Goal: Task Accomplishment & Management: Use online tool/utility

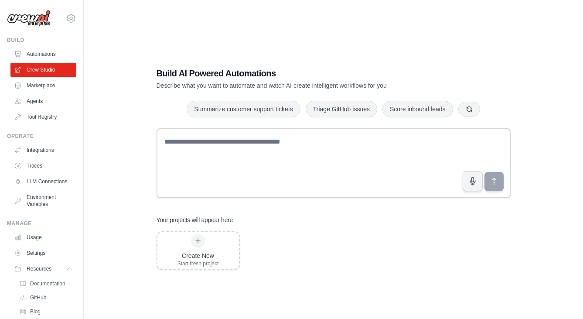
scroll to position [43, 0]
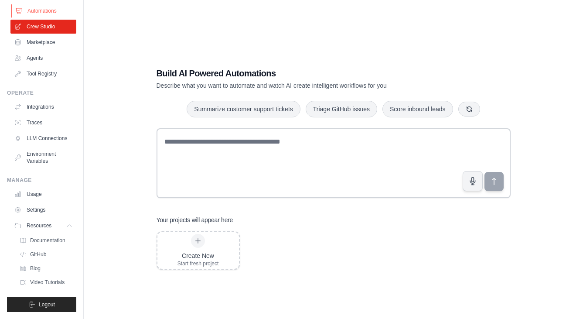
click at [44, 11] on link "Automations" at bounding box center [44, 11] width 66 height 14
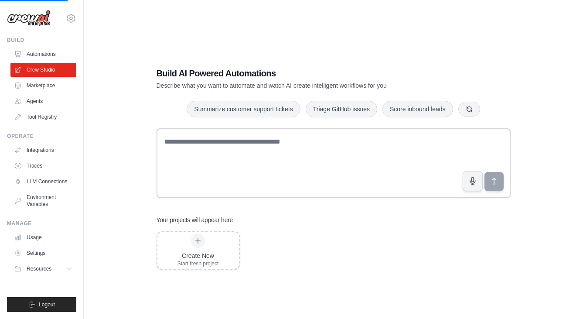
click at [33, 16] on img at bounding box center [29, 18] width 44 height 17
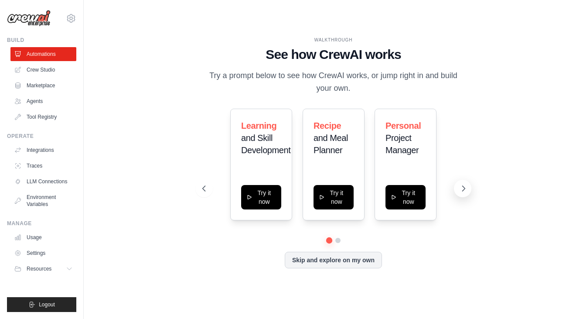
click at [457, 194] on button at bounding box center [462, 188] width 17 height 17
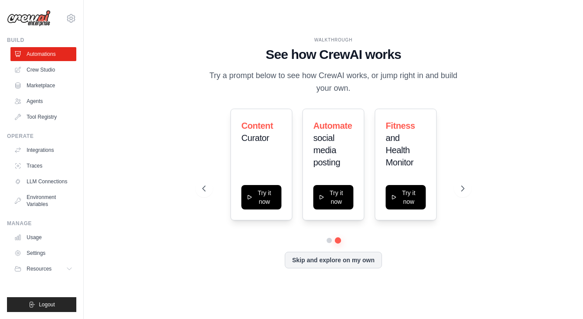
click at [207, 200] on div "Content Curator Try it now Automate social media posting Try it now Fitness and…" at bounding box center [333, 165] width 262 height 112
click at [206, 194] on button at bounding box center [203, 188] width 17 height 17
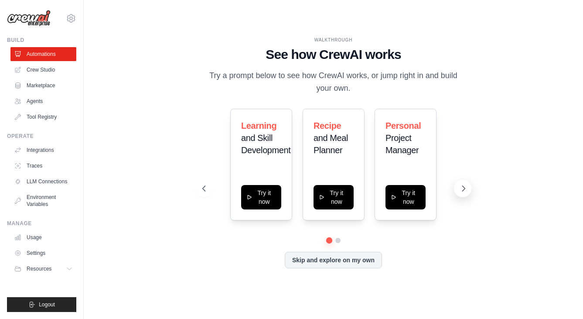
click at [466, 184] on icon at bounding box center [463, 188] width 9 height 9
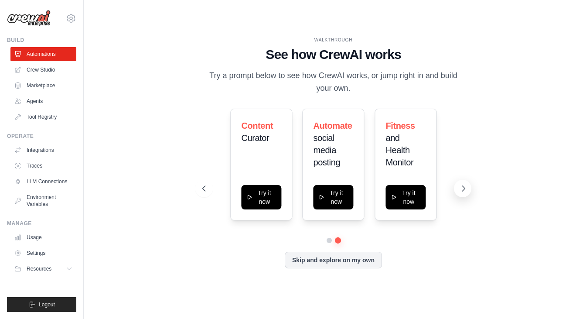
click at [466, 184] on icon at bounding box center [463, 188] width 9 height 9
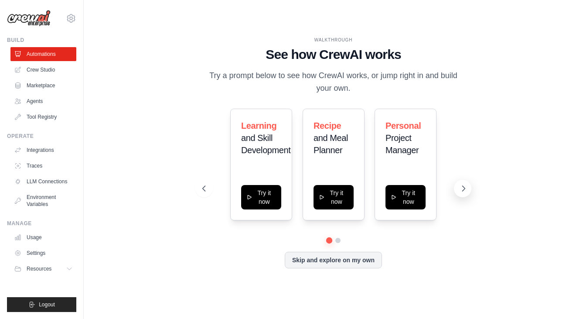
click at [466, 184] on icon at bounding box center [463, 188] width 9 height 9
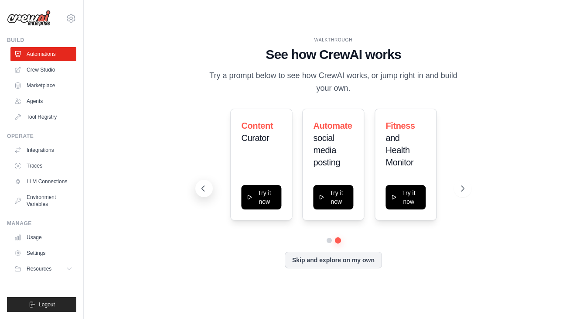
click at [205, 191] on icon at bounding box center [203, 188] width 9 height 9
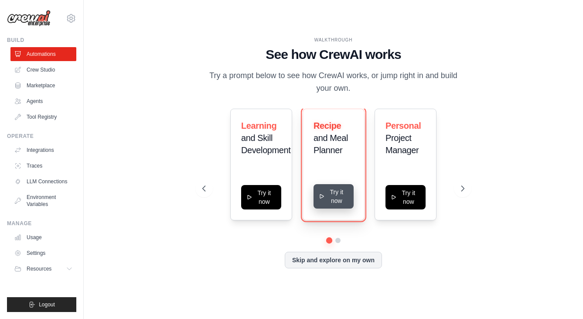
click at [320, 190] on button "Try it now" at bounding box center [333, 196] width 40 height 24
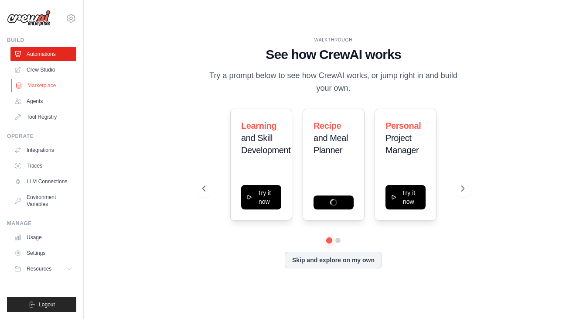
click at [48, 82] on link "Marketplace" at bounding box center [44, 85] width 66 height 14
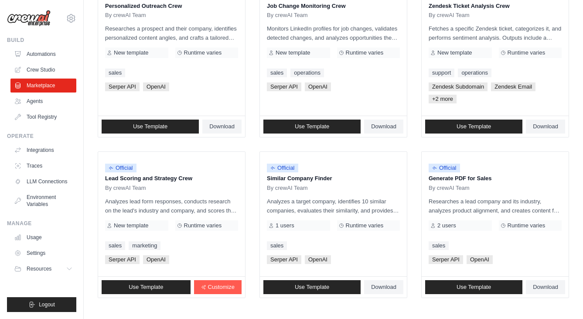
scroll to position [513, 0]
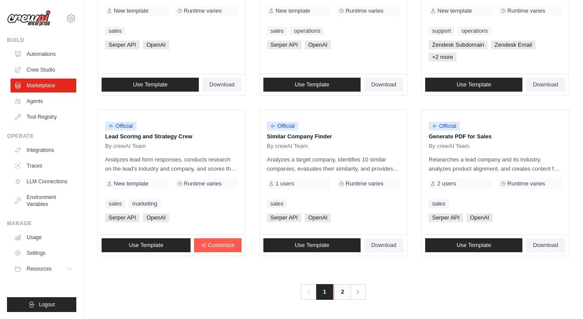
click at [340, 296] on link "2" at bounding box center [341, 292] width 17 height 16
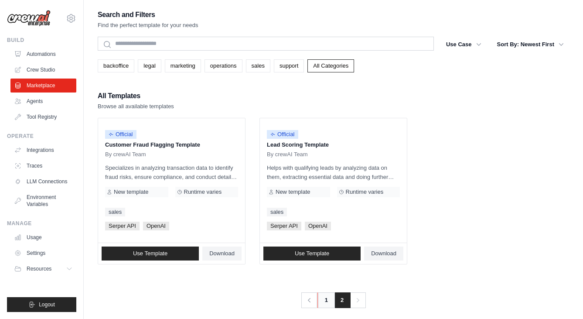
click at [323, 299] on link "1" at bounding box center [325, 300] width 17 height 16
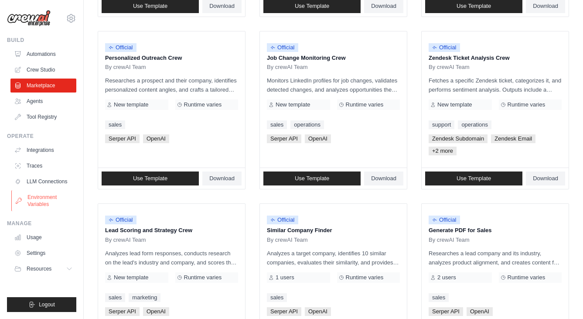
scroll to position [444, 0]
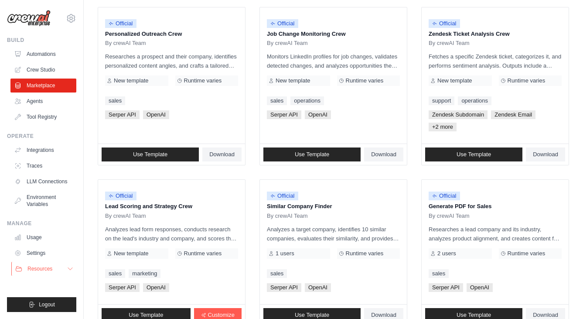
click at [62, 266] on button "Resources" at bounding box center [44, 269] width 66 height 14
click at [50, 284] on span "Documentation" at bounding box center [48, 283] width 35 height 7
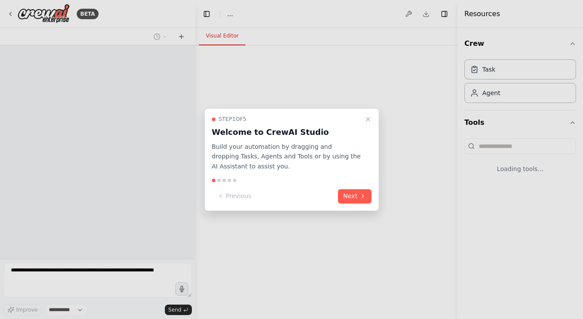
select select "****"
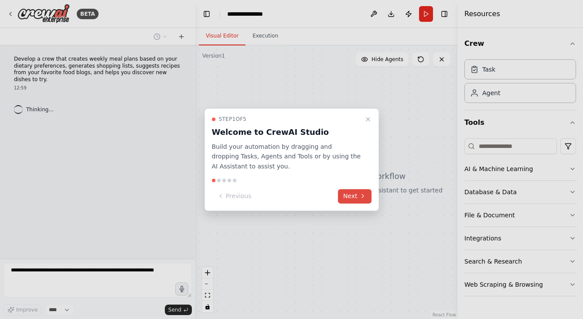
click at [358, 194] on button "Next" at bounding box center [355, 196] width 34 height 14
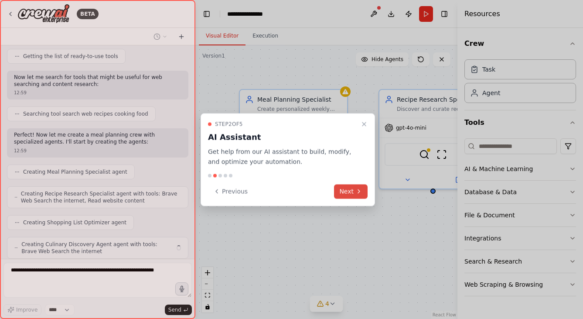
scroll to position [140, 0]
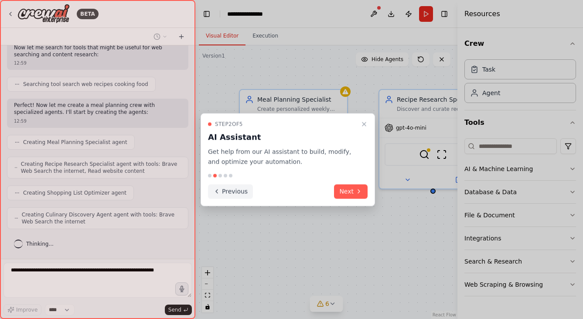
click at [227, 192] on button "Previous" at bounding box center [230, 191] width 45 height 14
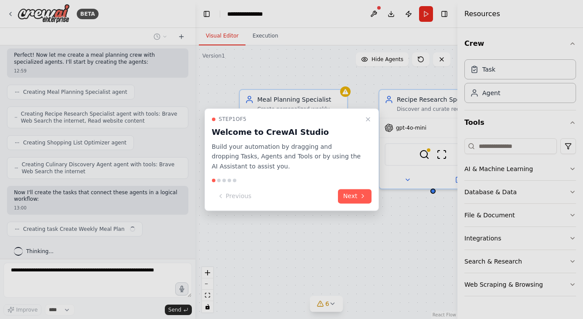
scroll to position [197, 0]
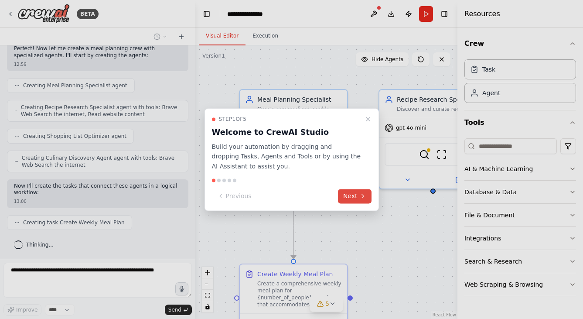
click at [356, 200] on button "Next" at bounding box center [355, 196] width 34 height 14
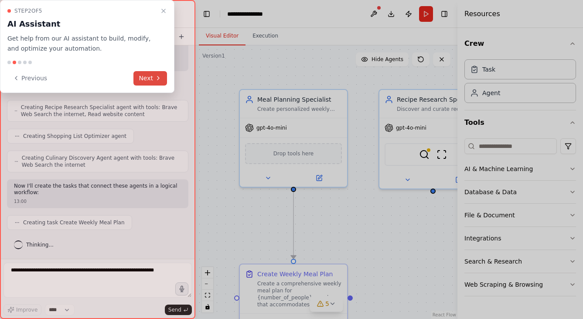
scroll to position [219, 0]
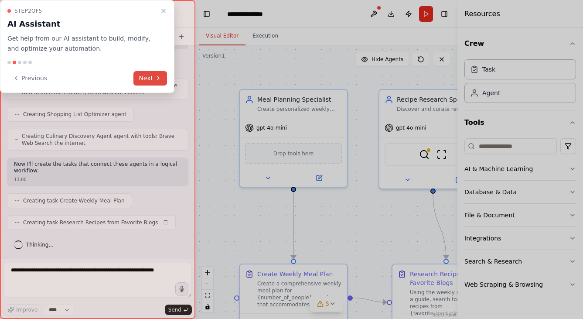
click at [156, 82] on button "Next" at bounding box center [150, 78] width 34 height 14
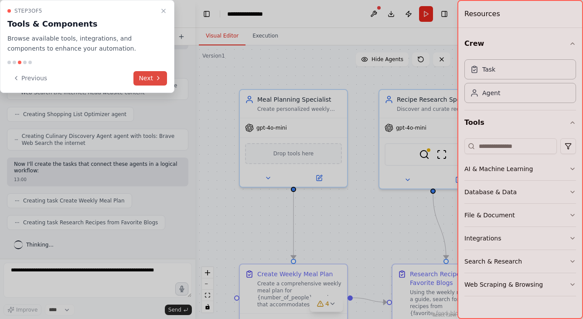
click at [156, 82] on button "Next" at bounding box center [150, 78] width 34 height 14
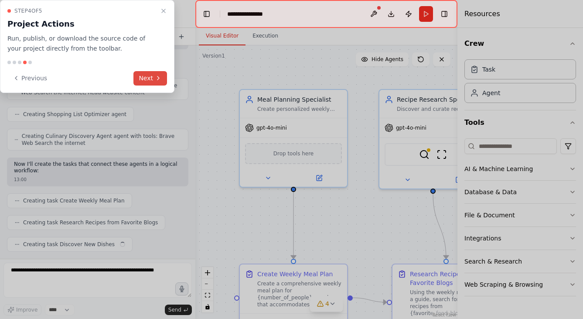
scroll to position [241, 0]
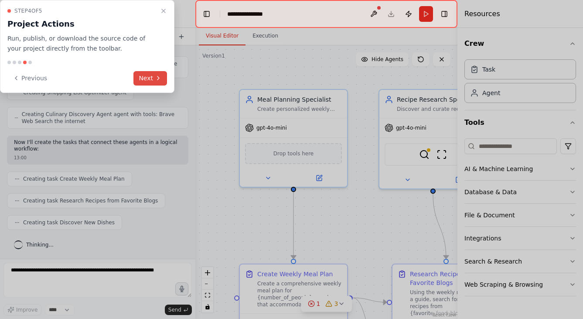
click at [156, 82] on button "Next" at bounding box center [150, 78] width 34 height 14
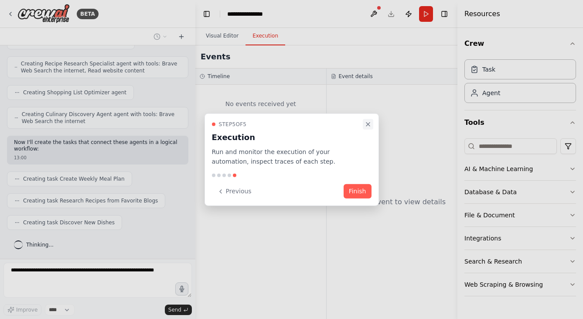
click at [368, 128] on button "Close walkthrough" at bounding box center [368, 124] width 10 height 10
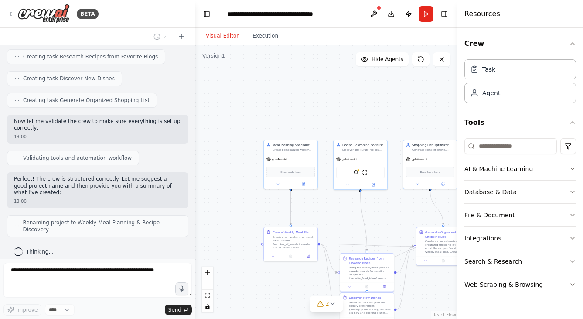
scroll to position [392, 0]
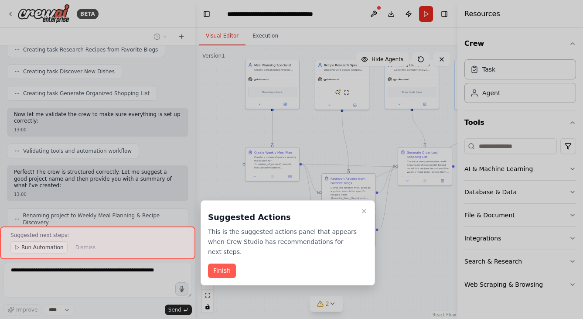
drag, startPoint x: 248, startPoint y: 209, endPoint x: 230, endPoint y: 129, distance: 81.8
click at [230, 129] on div "BETA Develop a crew that creates weekly meal plans based on your dietary prefer…" at bounding box center [291, 159] width 583 height 319
click at [363, 209] on icon "Close walkthrough" at bounding box center [363, 210] width 7 height 7
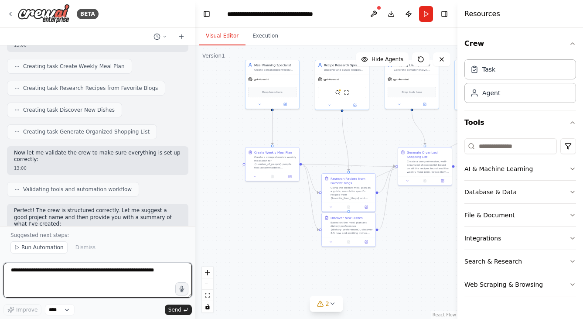
scroll to position [348, 0]
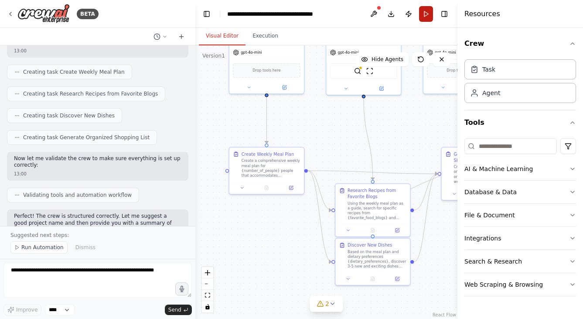
click at [424, 17] on button "Run" at bounding box center [426, 14] width 14 height 16
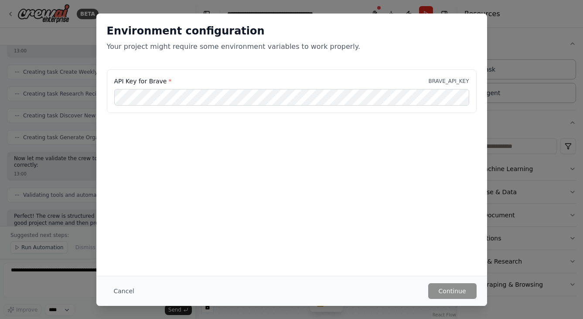
click at [283, 66] on div "Environment configuration Your project might require some environment variables…" at bounding box center [291, 42] width 391 height 56
click at [117, 295] on button "Cancel" at bounding box center [124, 291] width 34 height 16
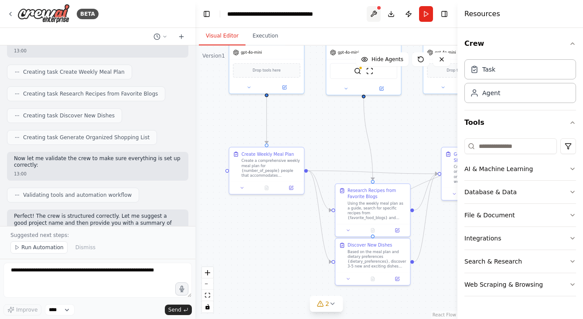
click at [371, 14] on button at bounding box center [374, 14] width 14 height 16
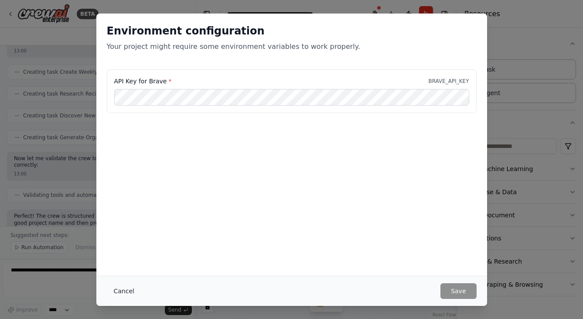
click at [123, 289] on button "Cancel" at bounding box center [124, 291] width 34 height 16
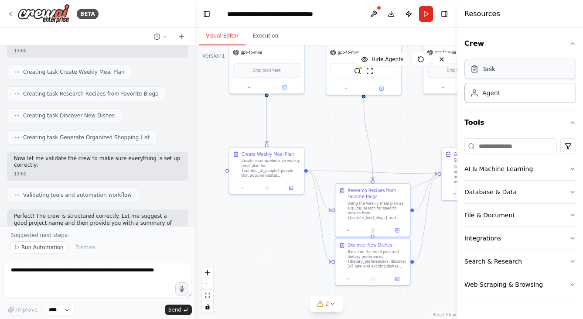
click at [503, 73] on div "Task" at bounding box center [520, 69] width 112 height 20
click at [496, 94] on div "Agent" at bounding box center [491, 92] width 18 height 9
click at [532, 151] on input at bounding box center [510, 146] width 92 height 16
click at [532, 125] on button "Tools" at bounding box center [520, 122] width 112 height 24
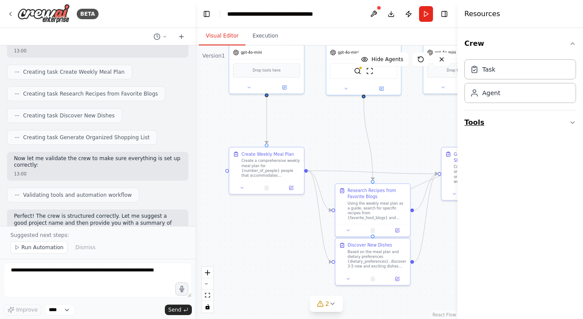
click at [571, 125] on icon "button" at bounding box center [572, 122] width 7 height 7
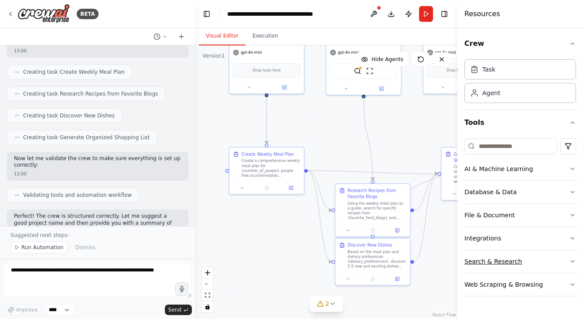
click at [572, 258] on icon "button" at bounding box center [572, 261] width 7 height 7
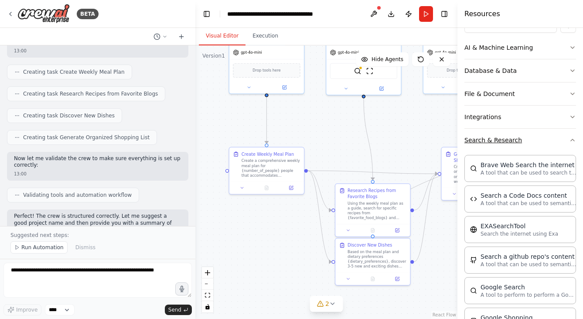
scroll to position [124, 0]
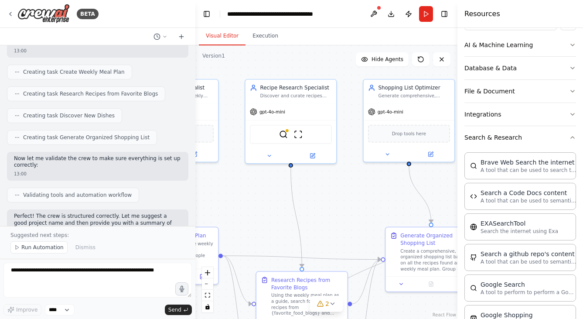
drag, startPoint x: 359, startPoint y: 169, endPoint x: 263, endPoint y: 226, distance: 111.2
click at [263, 226] on div ".deletable-edge-delete-btn { width: 20px; height: 20px; border: 0px solid #ffff…" at bounding box center [326, 181] width 262 height 273
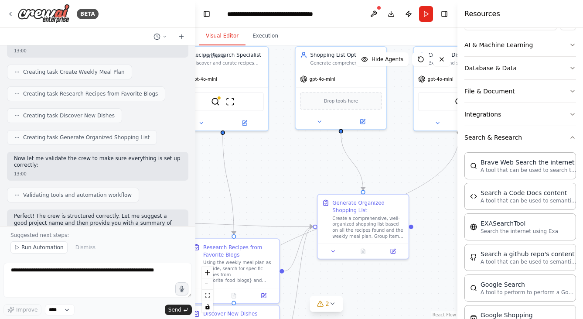
drag, startPoint x: 325, startPoint y: 225, endPoint x: 252, endPoint y: 198, distance: 77.8
click at [252, 198] on div ".deletable-edge-delete-btn { width: 20px; height: 20px; border: 0px solid #ffff…" at bounding box center [326, 181] width 262 height 273
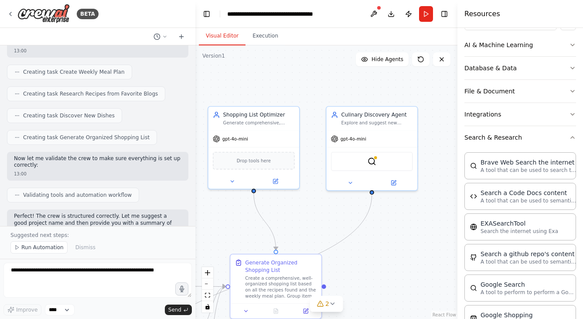
drag, startPoint x: 367, startPoint y: 175, endPoint x: 288, endPoint y: 230, distance: 96.6
click at [288, 230] on div ".deletable-edge-delete-btn { width: 20px; height: 20px; border: 0px solid #ffff…" at bounding box center [326, 181] width 262 height 273
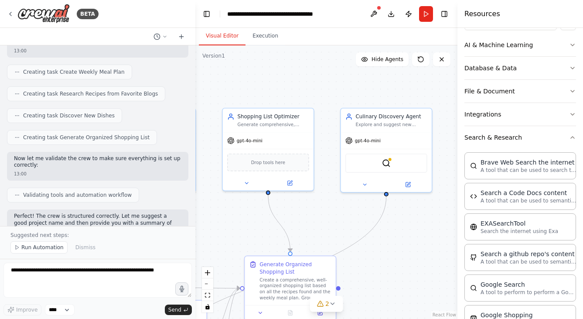
drag, startPoint x: 310, startPoint y: 219, endPoint x: 369, endPoint y: 221, distance: 58.9
click at [369, 221] on div ".deletable-edge-delete-btn { width: 20px; height: 20px; border: 0px solid #ffff…" at bounding box center [326, 181] width 262 height 273
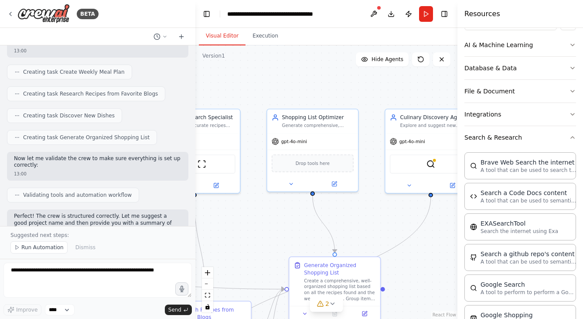
drag, startPoint x: 369, startPoint y: 221, endPoint x: 438, endPoint y: 221, distance: 68.4
click at [435, 221] on div ".deletable-edge-delete-btn { width: 20px; height: 20px; border: 0px solid #ffff…" at bounding box center [326, 181] width 262 height 273
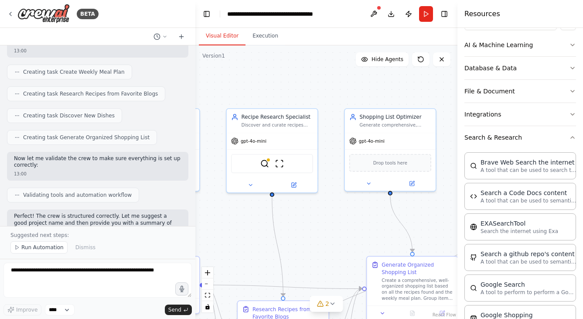
drag, startPoint x: 355, startPoint y: 231, endPoint x: 455, endPoint y: 233, distance: 99.8
click at [452, 233] on div ".deletable-edge-delete-btn { width: 20px; height: 20px; border: 0px solid #ffff…" at bounding box center [326, 181] width 262 height 273
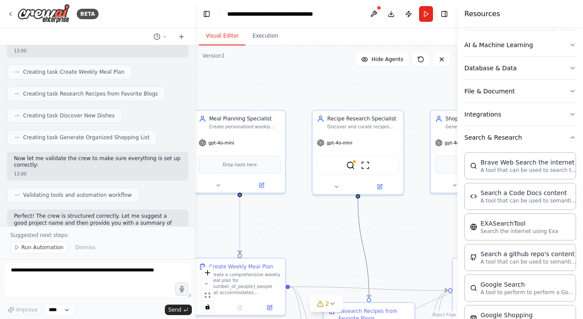
drag, startPoint x: 364, startPoint y: 242, endPoint x: 443, endPoint y: 237, distance: 78.6
click at [441, 237] on div ".deletable-edge-delete-btn { width: 20px; height: 20px; border: 0px solid #ffff…" at bounding box center [326, 181] width 262 height 273
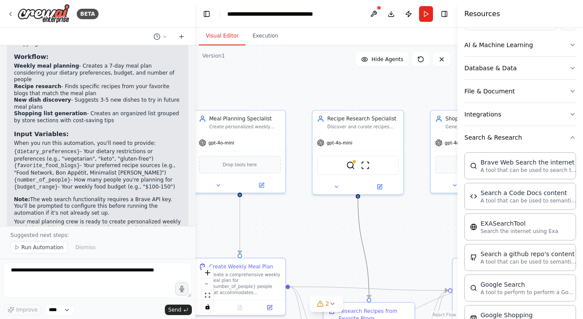
scroll to position [686, 0]
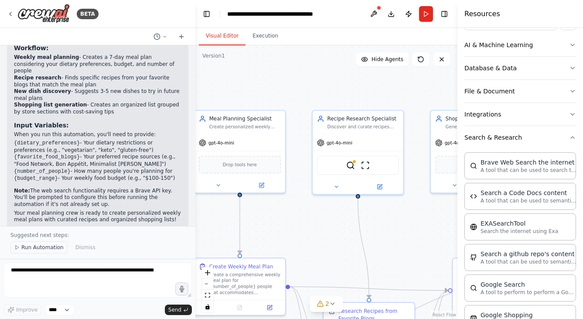
click at [21, 246] on span "Run Automation" at bounding box center [42, 247] width 42 height 7
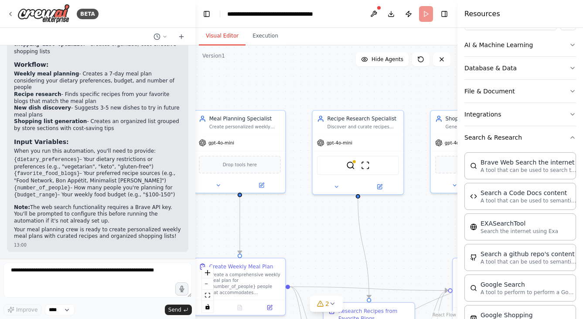
scroll to position [653, 0]
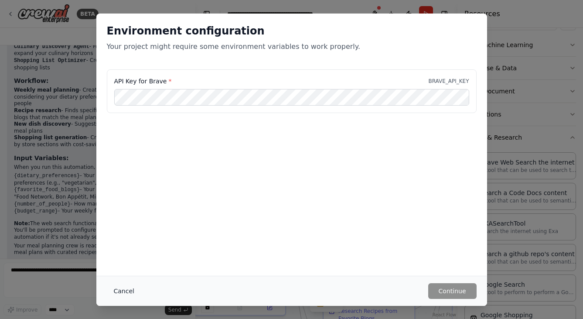
click at [122, 287] on button "Cancel" at bounding box center [124, 291] width 34 height 16
